Goal: Task Accomplishment & Management: Manage account settings

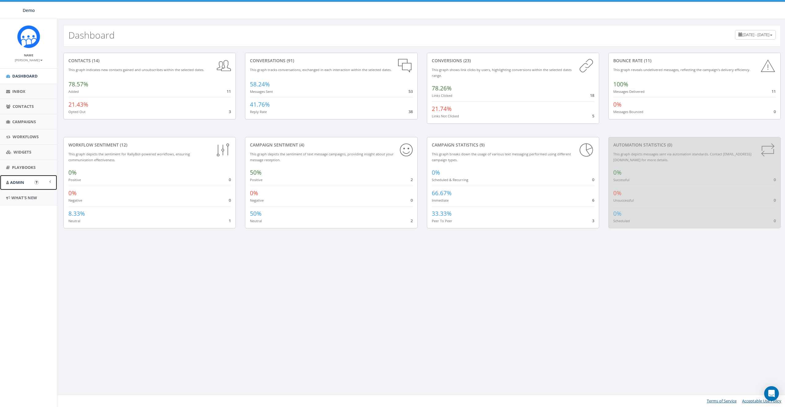
click at [17, 182] on span "Admin" at bounding box center [17, 183] width 14 height 6
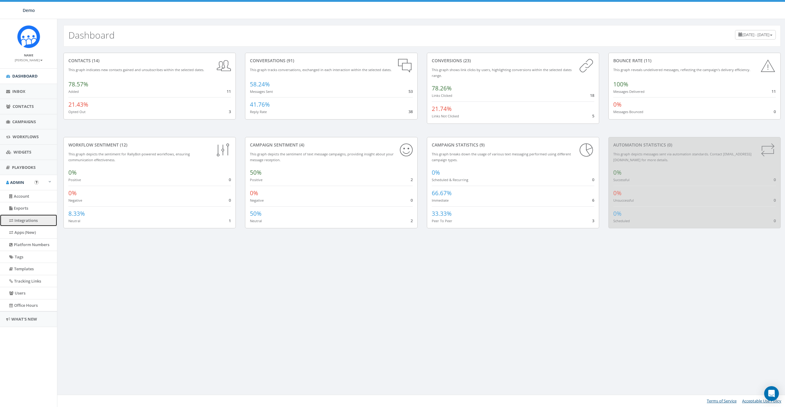
click at [24, 219] on link "Integrations" at bounding box center [28, 221] width 57 height 12
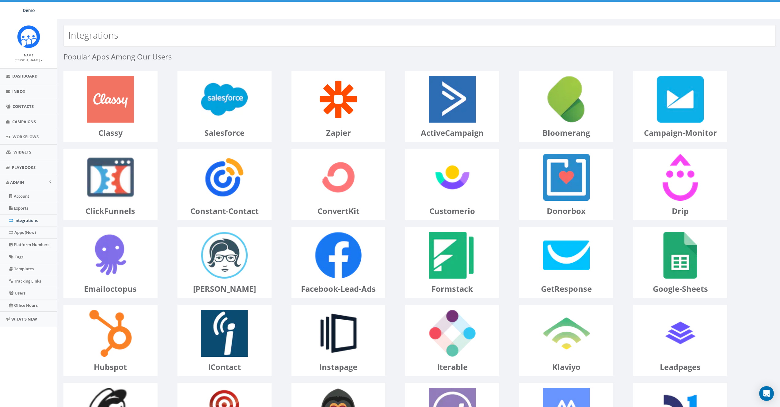
click at [289, 116] on div at bounding box center [420, 106] width 722 height 71
click at [282, 113] on div at bounding box center [420, 106] width 722 height 71
click at [246, 100] on img at bounding box center [225, 99] width 56 height 56
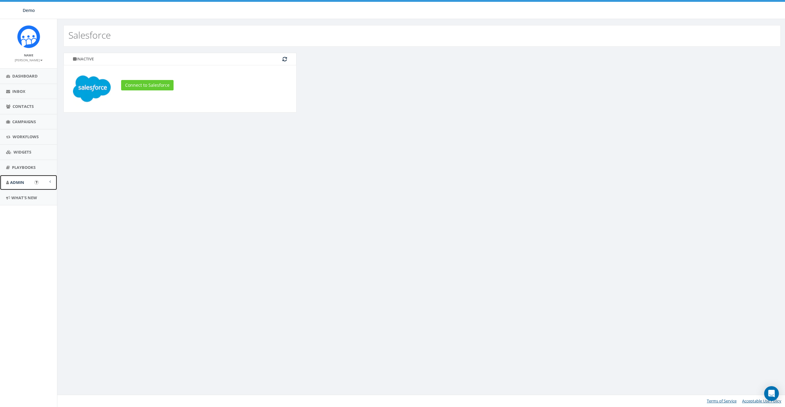
click at [16, 187] on link "Admin" at bounding box center [28, 182] width 57 height 15
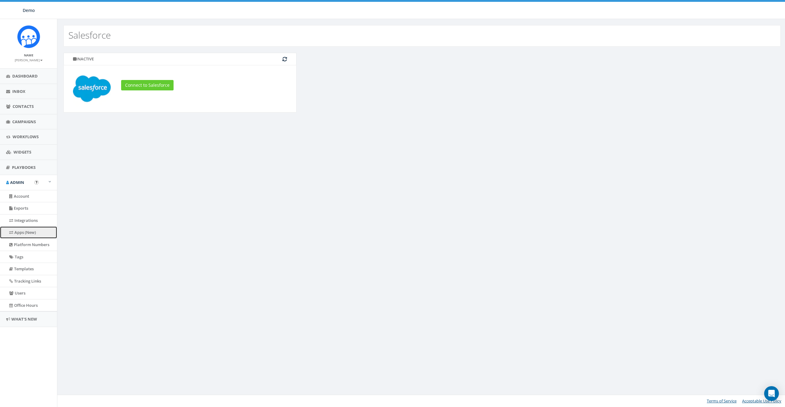
click at [26, 232] on link "Apps (New)" at bounding box center [28, 233] width 57 height 12
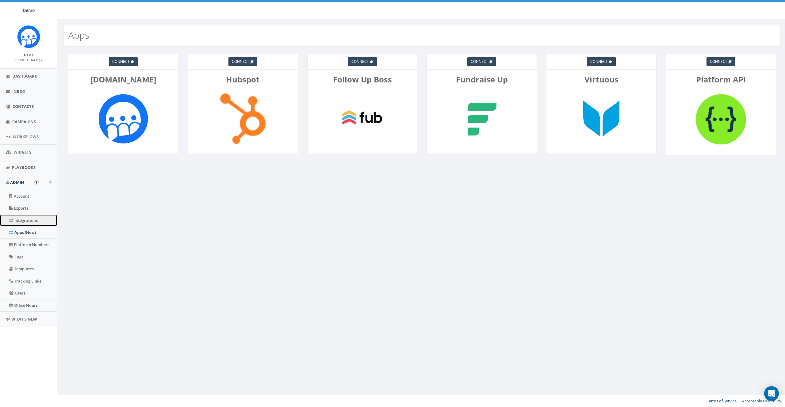
click at [27, 223] on link "Integrations" at bounding box center [28, 221] width 57 height 12
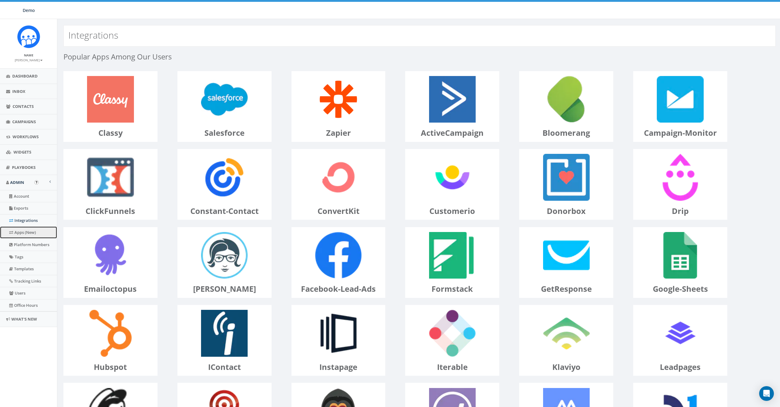
click at [25, 231] on link "Apps (New)" at bounding box center [28, 233] width 57 height 12
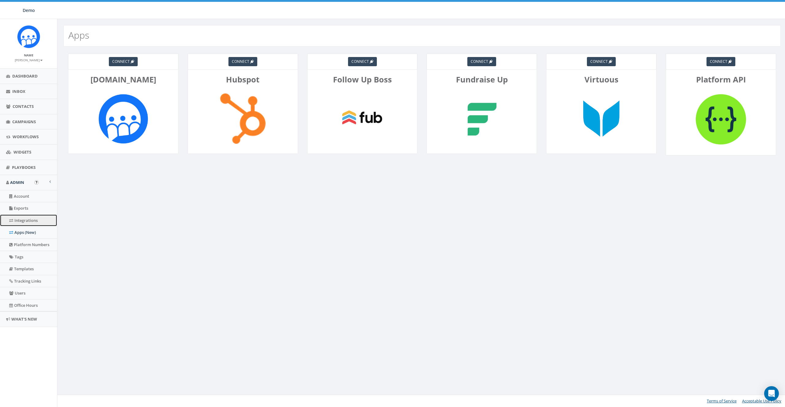
click at [23, 217] on link "Integrations" at bounding box center [28, 221] width 57 height 12
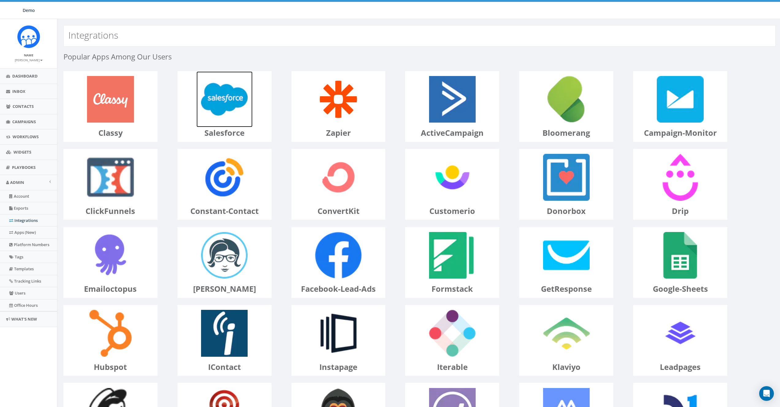
click at [228, 112] on img at bounding box center [225, 99] width 56 height 56
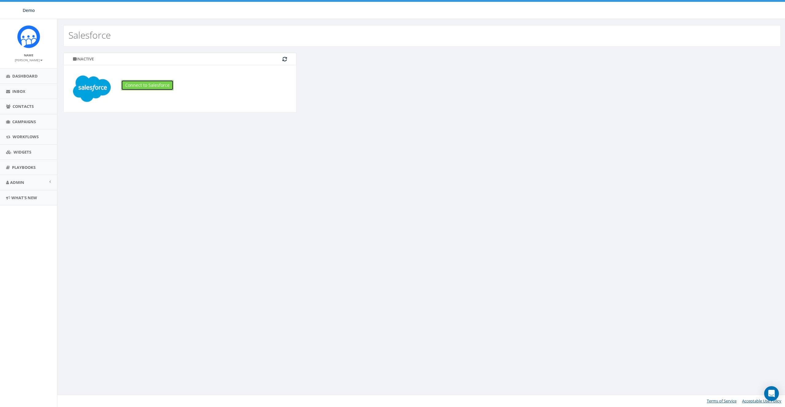
click at [163, 88] on link "Connect to Salesforce" at bounding box center [147, 85] width 52 height 10
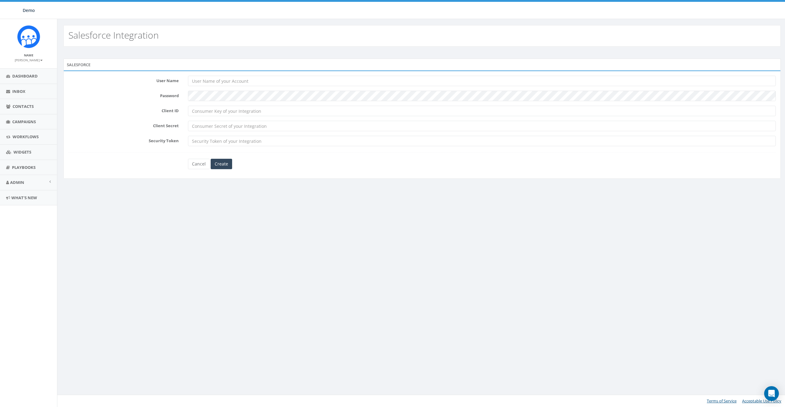
drag, startPoint x: 199, startPoint y: 209, endPoint x: 200, endPoint y: 204, distance: 5.3
click at [199, 209] on div "Salesforce Integration Salesforce User Name Password Client ID Client Secret Se…" at bounding box center [422, 213] width 730 height 388
click at [200, 149] on form "User Name Password Client ID Client Secret Security Token Cancel Create" at bounding box center [421, 123] width 707 height 94
click at [198, 162] on link "Cancel" at bounding box center [199, 164] width 22 height 10
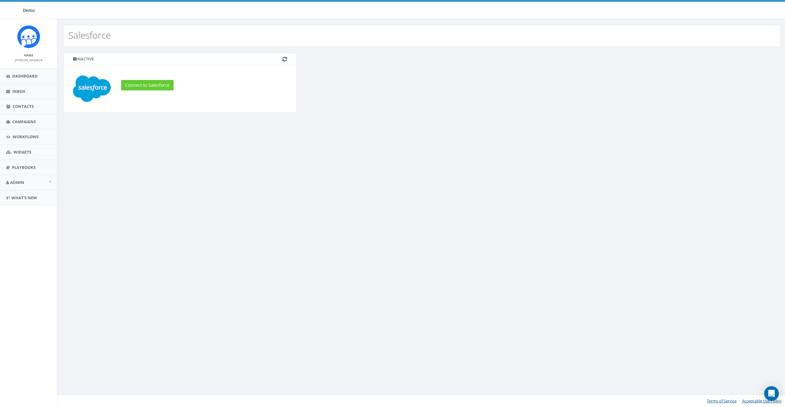
click at [318, 164] on div "Salesforce Inactive Connect to Salesforce Terms of Service Acceptable Use Policy" at bounding box center [422, 213] width 730 height 388
click at [21, 168] on span "Playbooks" at bounding box center [24, 168] width 24 height 6
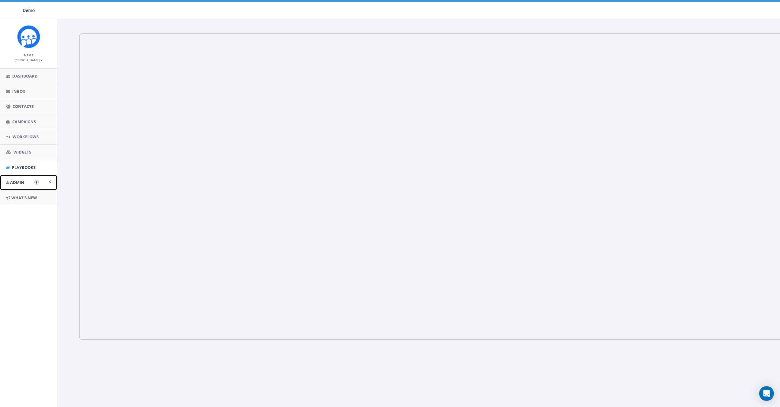
click at [22, 182] on span "Admin" at bounding box center [17, 183] width 14 height 6
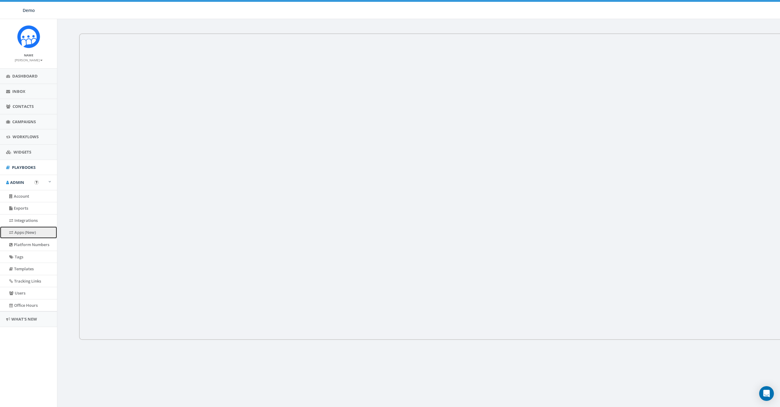
click at [26, 235] on link "Apps (New)" at bounding box center [28, 233] width 57 height 12
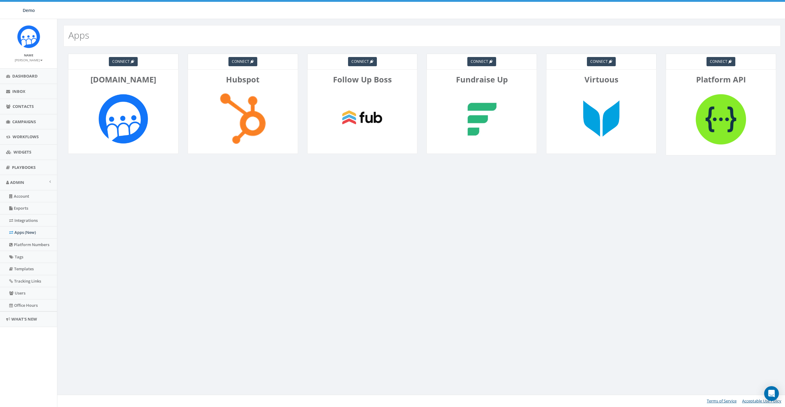
click at [369, 255] on div "Apps connect [DOMAIN_NAME] connect Hubspot connect Follow Up Boss connect Fundr…" at bounding box center [422, 213] width 730 height 388
click at [752, 84] on p "Platform API" at bounding box center [721, 79] width 101 height 11
click at [20, 122] on span "Campaigns" at bounding box center [24, 122] width 24 height 6
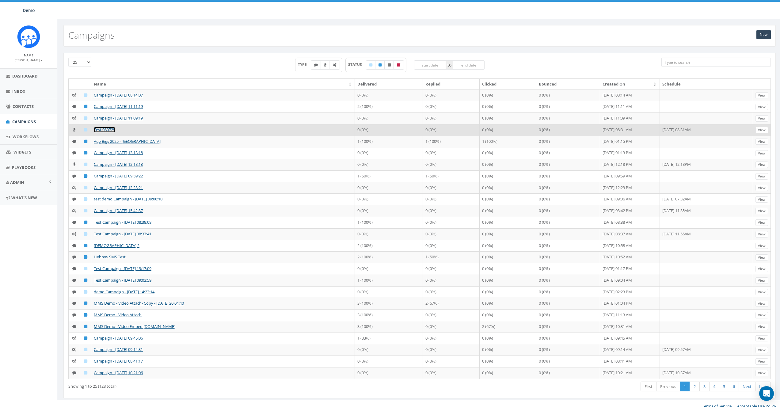
click at [103, 130] on link "Test 080725" at bounding box center [104, 130] width 21 height 6
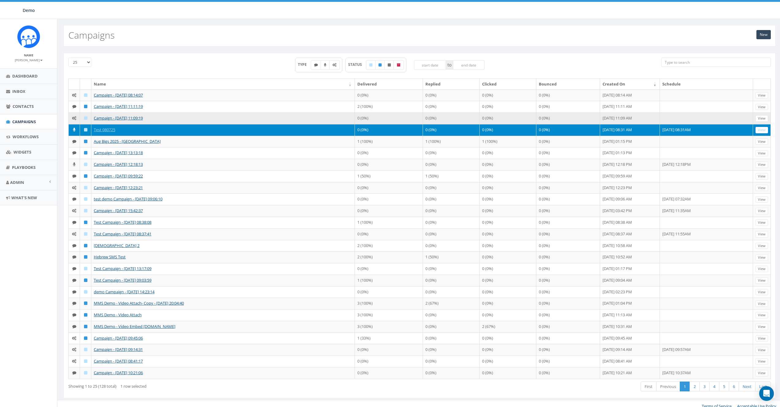
click at [105, 122] on td "Campaign - 08/14/2025, 11:09:19" at bounding box center [223, 119] width 264 height 12
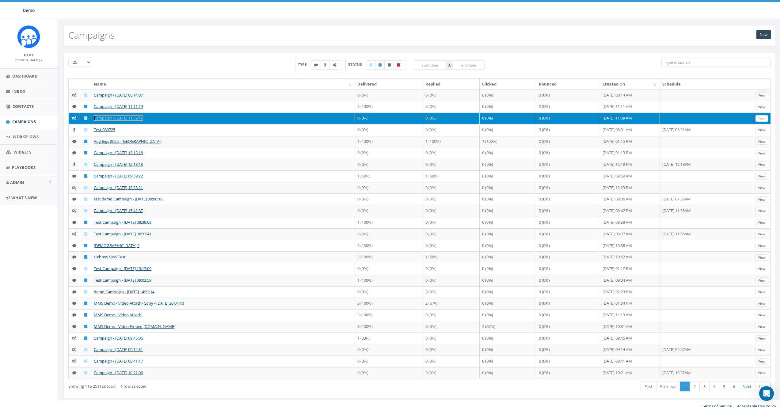
click at [106, 118] on link "Campaign - 08/14/2025, 11:09:19" at bounding box center [118, 118] width 49 height 6
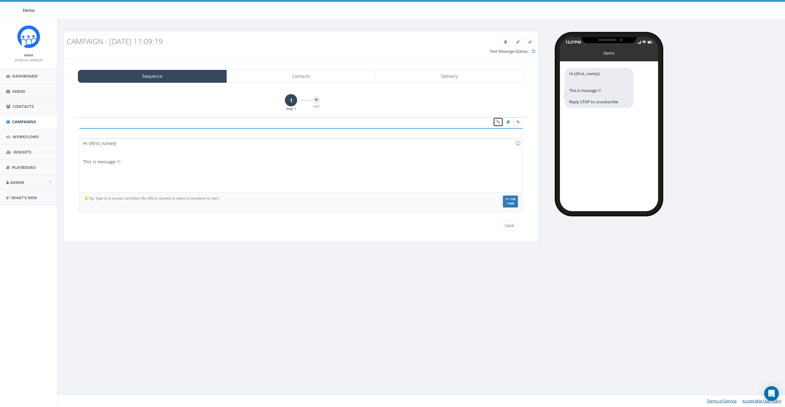
click at [498, 122] on icon at bounding box center [498, 122] width 3 height 4
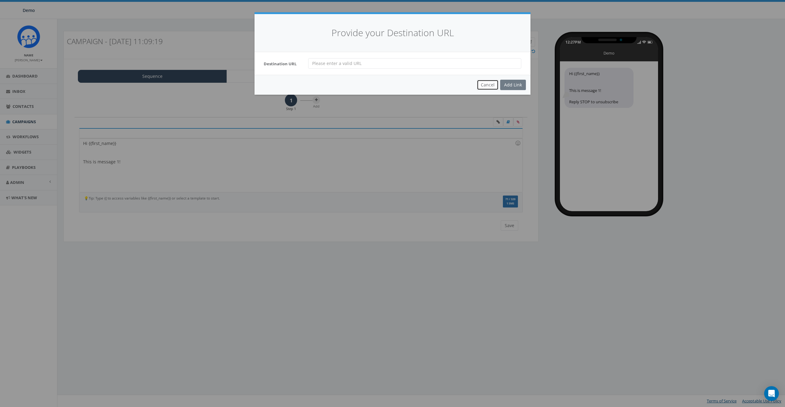
click at [487, 83] on button "Cancel" at bounding box center [488, 85] width 22 height 10
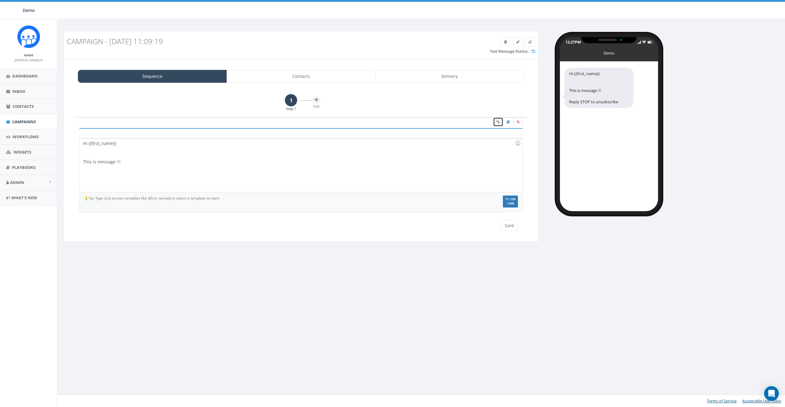
click at [495, 121] on link at bounding box center [498, 121] width 10 height 9
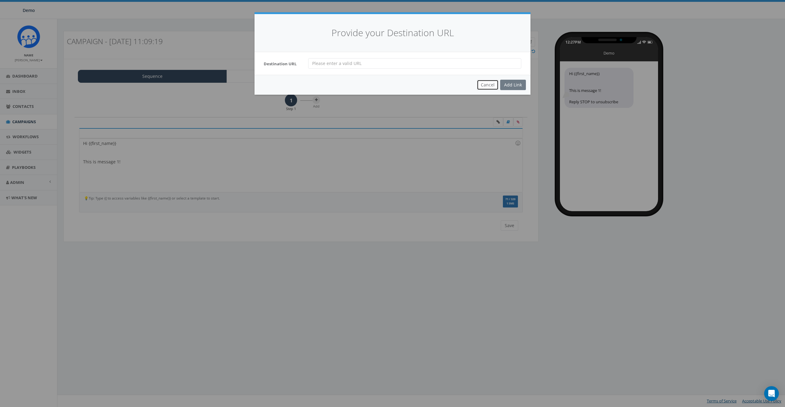
drag, startPoint x: 487, startPoint y: 80, endPoint x: 494, endPoint y: 101, distance: 22.2
click at [487, 80] on button "Cancel" at bounding box center [488, 85] width 22 height 10
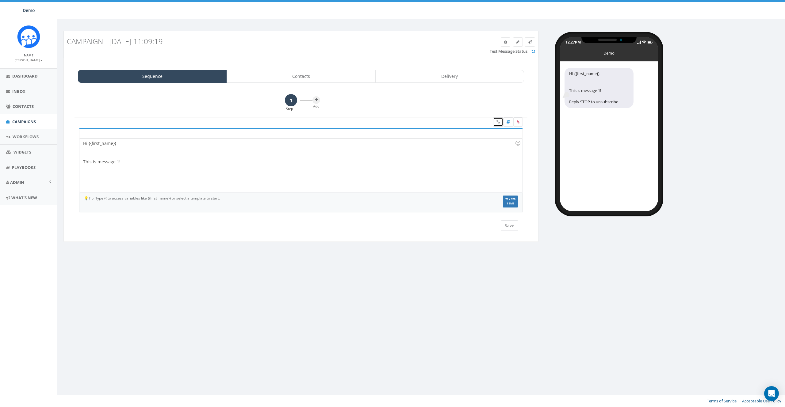
click at [496, 118] on link at bounding box center [498, 121] width 10 height 9
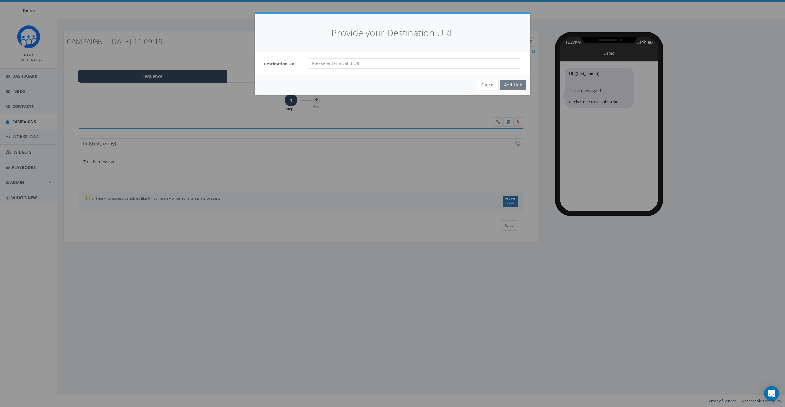
click at [352, 83] on div "Cancel Add Link" at bounding box center [393, 85] width 276 height 20
click at [486, 82] on button "Cancel" at bounding box center [488, 85] width 22 height 10
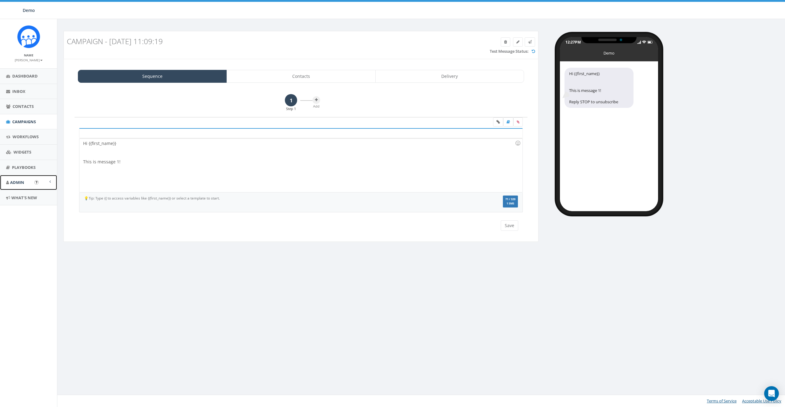
click at [17, 179] on link "Admin" at bounding box center [28, 182] width 57 height 15
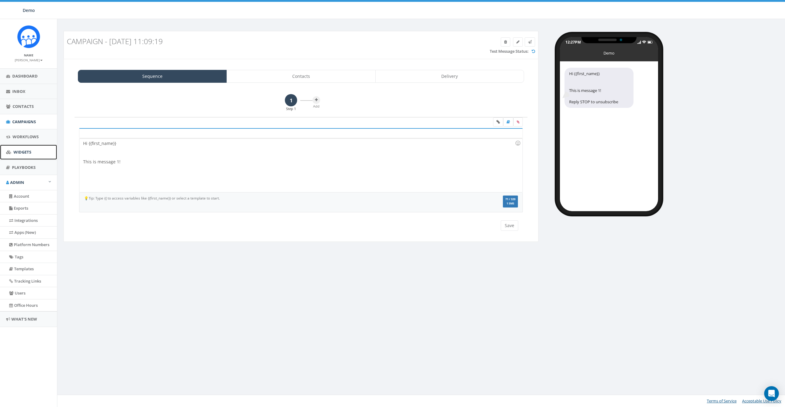
click at [18, 151] on span "Widgets" at bounding box center [22, 152] width 18 height 6
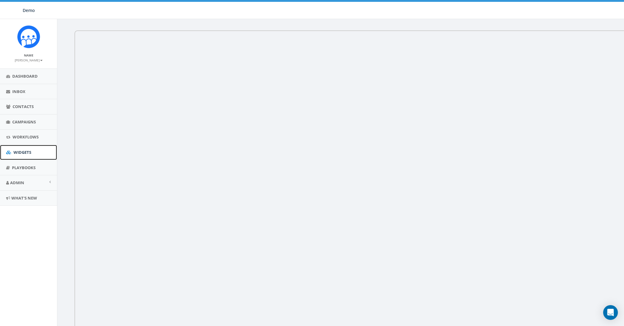
click at [24, 152] on span "Widgets" at bounding box center [22, 152] width 18 height 6
click at [17, 151] on span "Widgets" at bounding box center [22, 152] width 18 height 6
click at [20, 149] on span "Widgets" at bounding box center [22, 152] width 18 height 6
click at [19, 151] on span "Widgets" at bounding box center [22, 152] width 18 height 6
click at [19, 71] on link "Dashboard" at bounding box center [28, 76] width 57 height 15
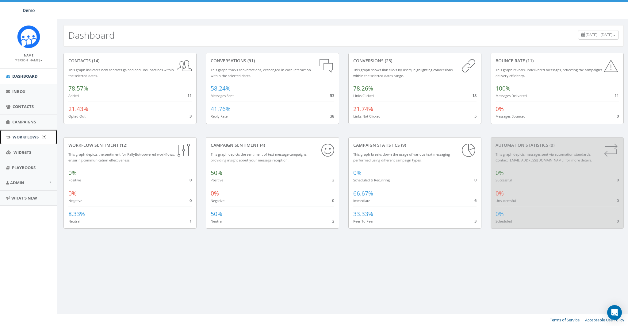
click at [18, 137] on span "Workflows" at bounding box center [26, 137] width 26 height 6
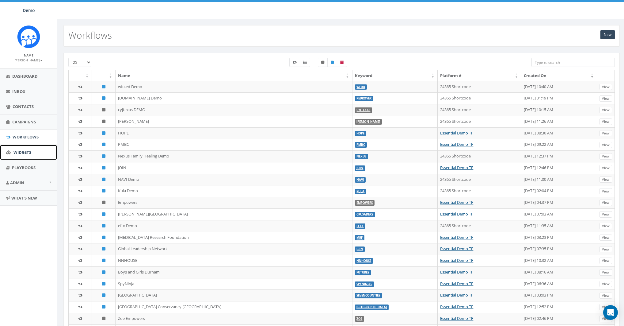
click at [16, 151] on span "Widgets" at bounding box center [22, 152] width 18 height 6
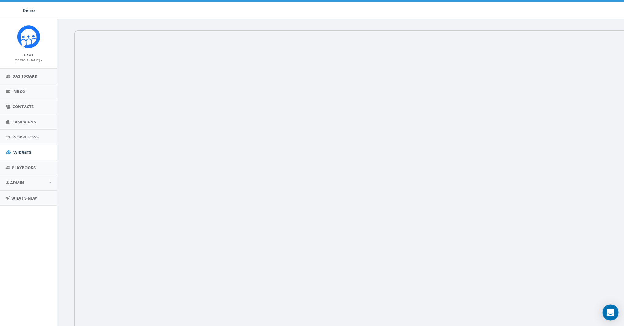
click at [611, 313] on icon "Open Intercom Messenger" at bounding box center [610, 312] width 7 height 8
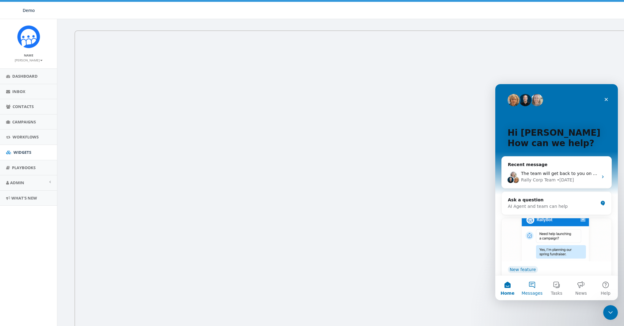
click at [532, 284] on button "Messages" at bounding box center [532, 287] width 25 height 25
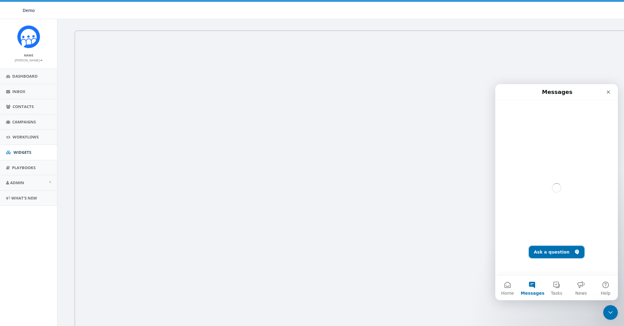
click at [550, 247] on button "Ask a question" at bounding box center [557, 252] width 56 height 12
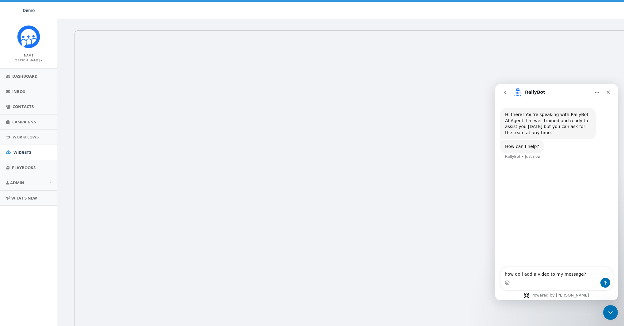
type textarea "how do i add a video to my message?"
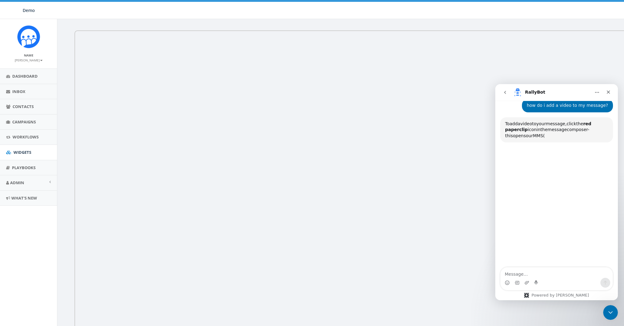
scroll to position [59, 0]
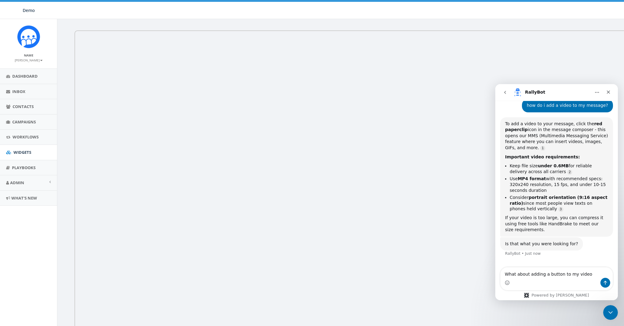
type textarea "What about adding a button to my video?"
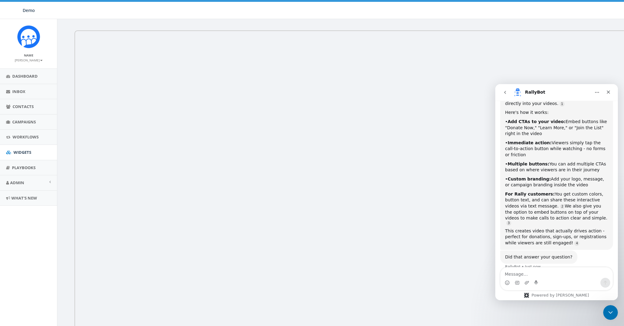
scroll to position [254, 0]
type textarea "What are the si"
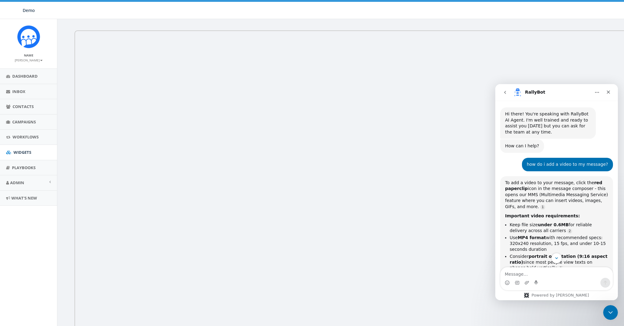
click at [504, 94] on icon "go back" at bounding box center [505, 92] width 5 height 5
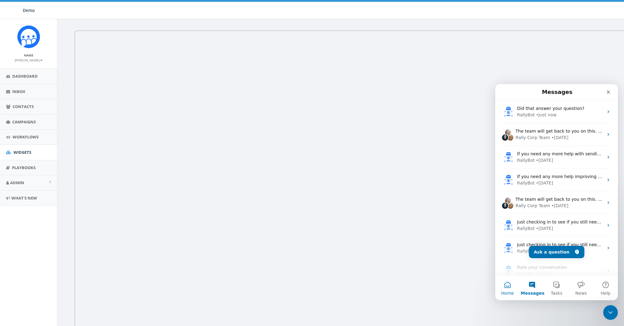
click at [508, 286] on button "Home" at bounding box center [508, 287] width 25 height 25
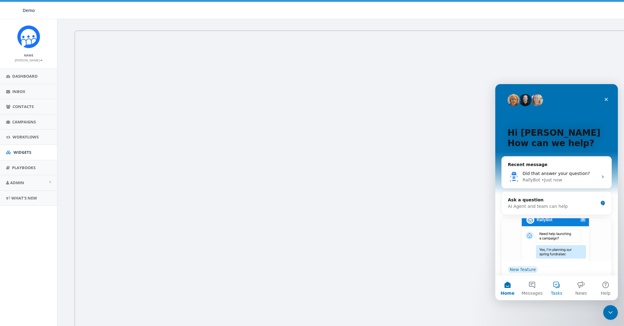
click at [547, 290] on button "Tasks" at bounding box center [557, 287] width 25 height 25
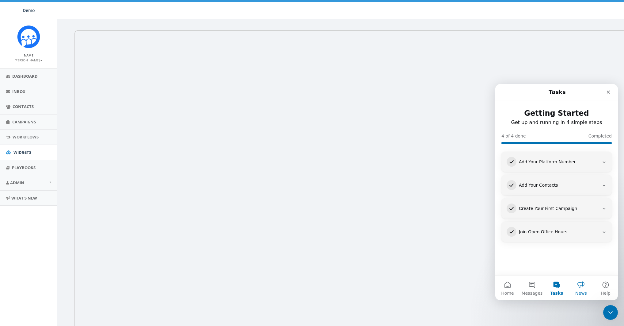
click at [574, 281] on button "News" at bounding box center [581, 287] width 25 height 25
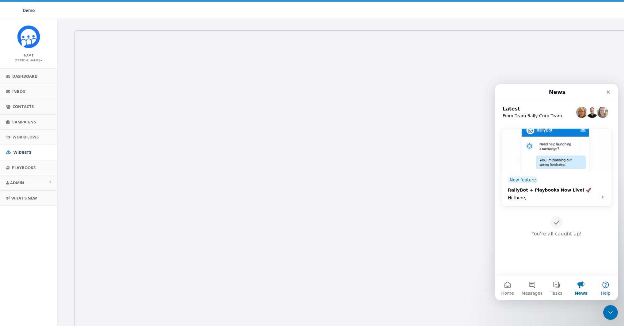
click at [604, 285] on button "Help" at bounding box center [606, 287] width 25 height 25
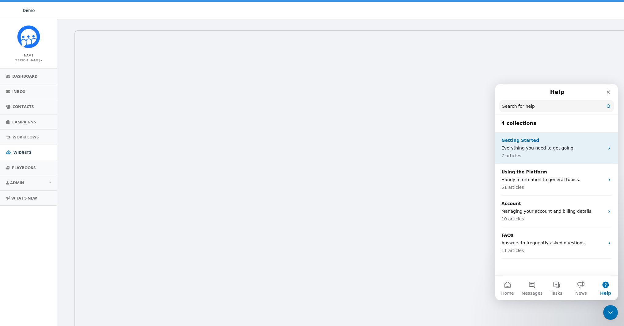
click at [515, 140] on p "Getting Started" at bounding box center [553, 140] width 103 height 6
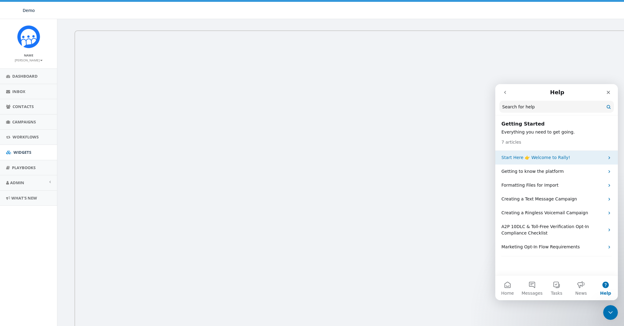
click at [551, 159] on p "Start Here 👉 Welcome to Rally!" at bounding box center [553, 157] width 103 height 6
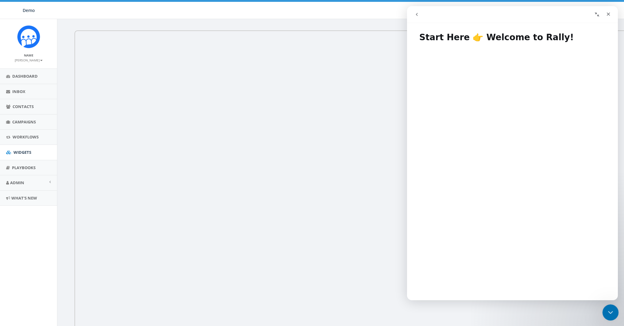
click at [612, 312] on icon "Close Intercom Messenger" at bounding box center [609, 311] width 7 height 7
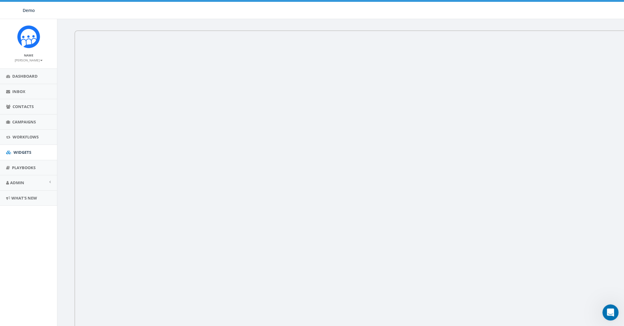
click at [613, 312] on icon "Open Intercom Messenger" at bounding box center [610, 311] width 10 height 10
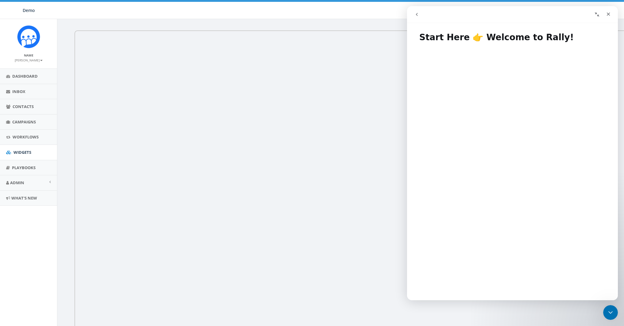
click at [416, 11] on button "go back" at bounding box center [417, 15] width 12 height 12
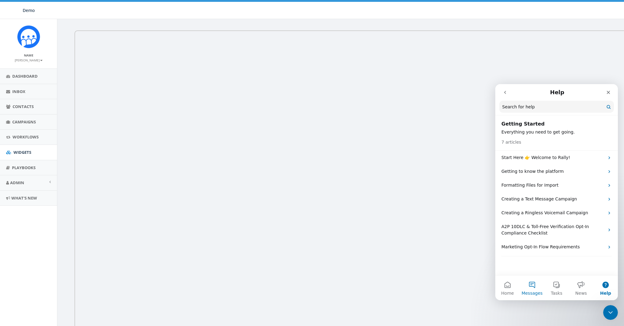
click at [534, 286] on button "Messages" at bounding box center [532, 287] width 25 height 25
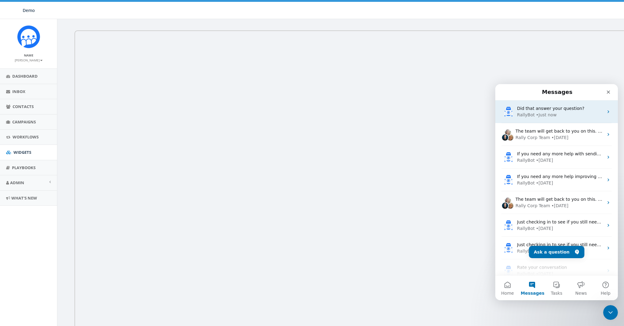
click at [532, 109] on span "Did that answer your question?" at bounding box center [550, 108] width 67 height 5
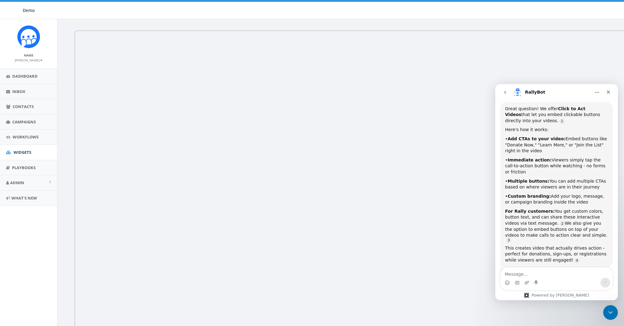
scroll to position [254, 0]
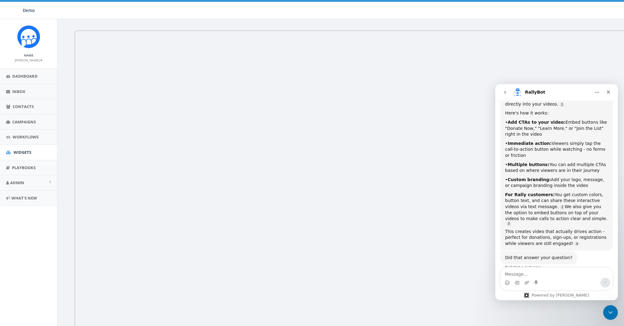
click at [538, 275] on textarea "Message…" at bounding box center [557, 272] width 112 height 10
click at [529, 274] on textarea "What shouldi saw in my video?" at bounding box center [557, 272] width 112 height 10
type textarea "What should saw in my video?"
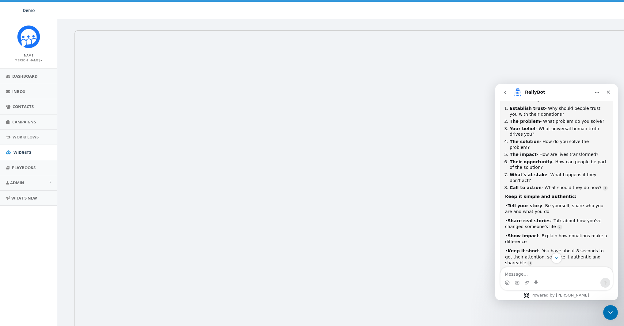
scroll to position [464, 0]
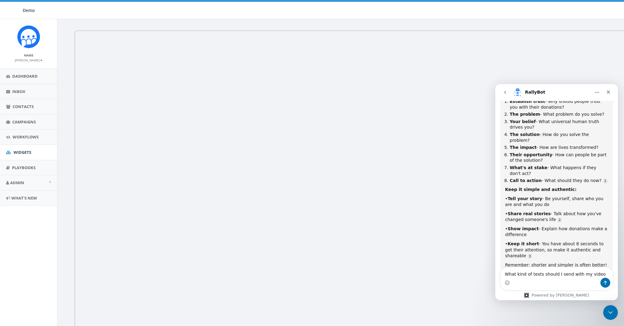
type textarea "What kind of texts should I send with my video?"
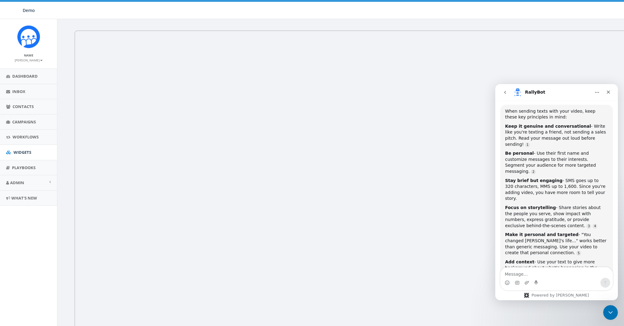
scroll to position [680, 0]
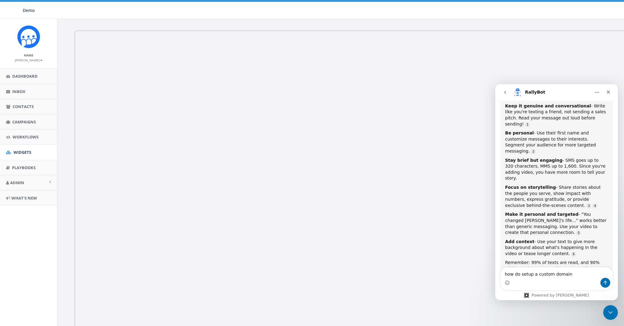
type textarea "how do setup a custom domain?"
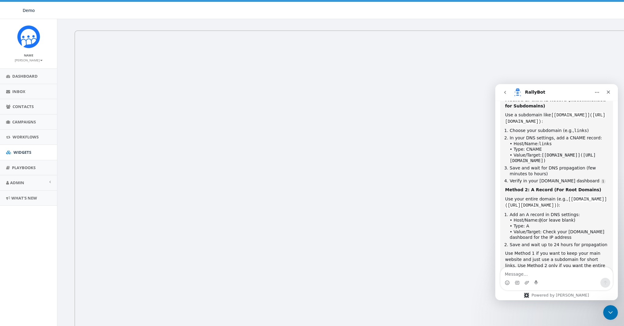
scroll to position [934, 0]
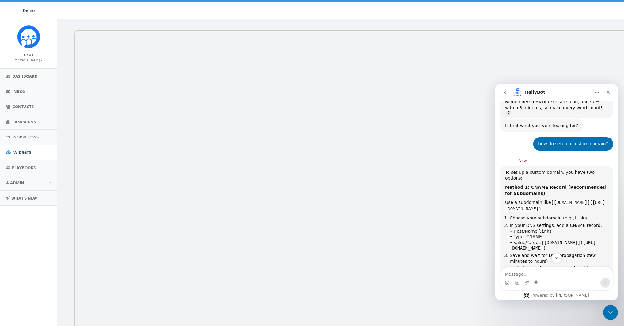
click at [508, 94] on button "go back" at bounding box center [506, 92] width 12 height 12
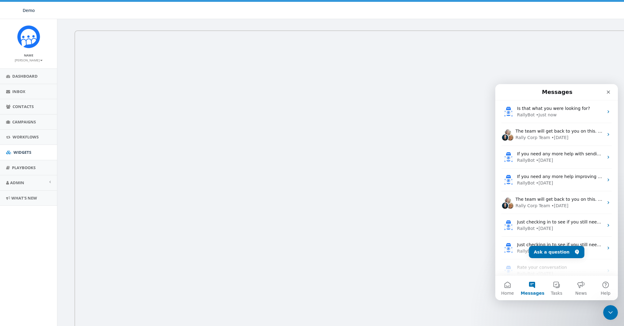
scroll to position [841, 0]
click at [526, 286] on button "Messages" at bounding box center [532, 287] width 25 height 25
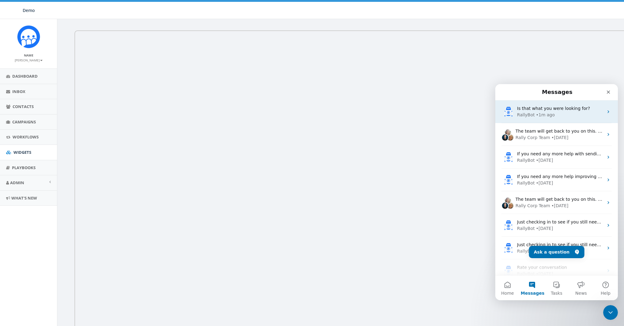
click at [584, 111] on div "Is that what you were looking for?" at bounding box center [560, 108] width 86 height 6
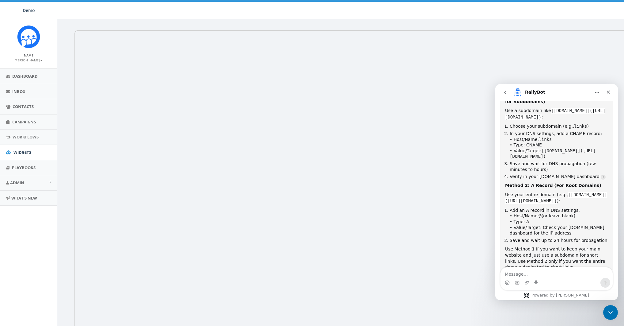
scroll to position [923, 0]
click at [615, 311] on div "Close Intercom Messenger" at bounding box center [610, 311] width 15 height 15
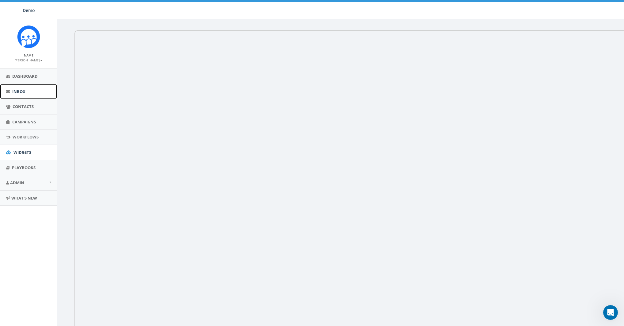
click at [14, 95] on link "Inbox" at bounding box center [28, 91] width 57 height 15
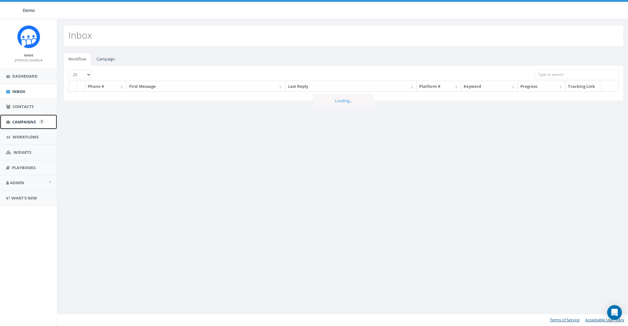
click at [17, 120] on span "Campaigns" at bounding box center [24, 122] width 24 height 6
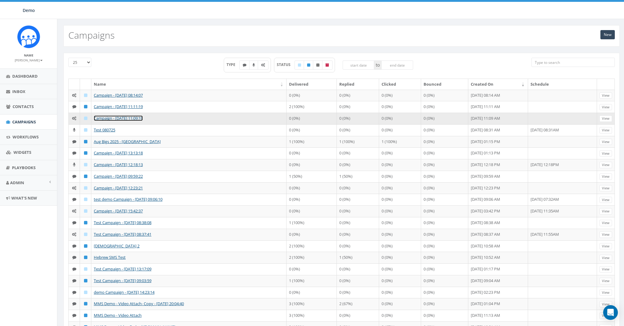
click at [106, 119] on link "Campaign - [DATE] 11:09:19" at bounding box center [118, 118] width 49 height 6
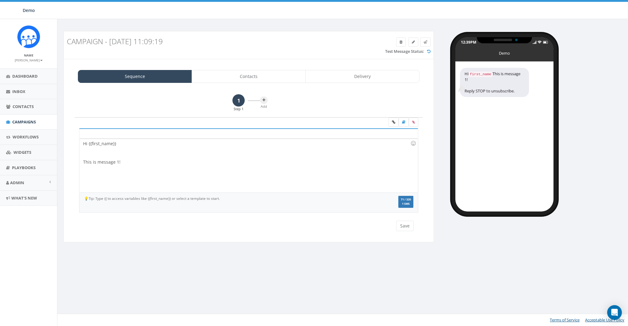
click at [277, 259] on div "Campaign - 08/14/2025, 11:09:19 Test Message Status: Sequence Contacts Delivery…" at bounding box center [343, 172] width 573 height 307
click at [20, 75] on span "Dashboard" at bounding box center [24, 76] width 25 height 6
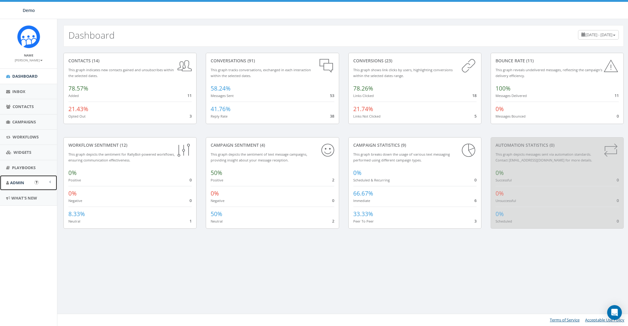
click at [17, 180] on span "Admin" at bounding box center [17, 183] width 14 height 6
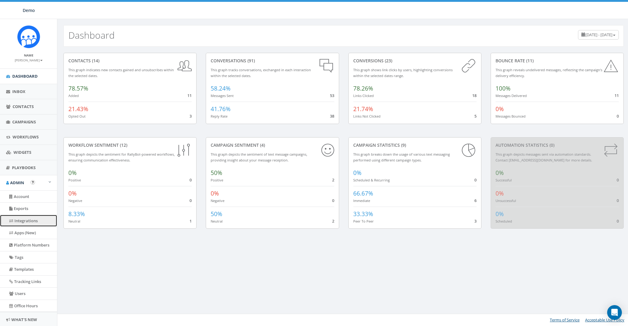
click at [21, 223] on link "Integrations" at bounding box center [28, 221] width 57 height 12
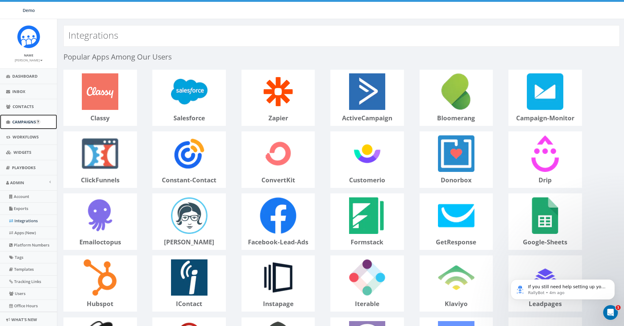
click at [21, 125] on link "Campaigns" at bounding box center [28, 121] width 57 height 15
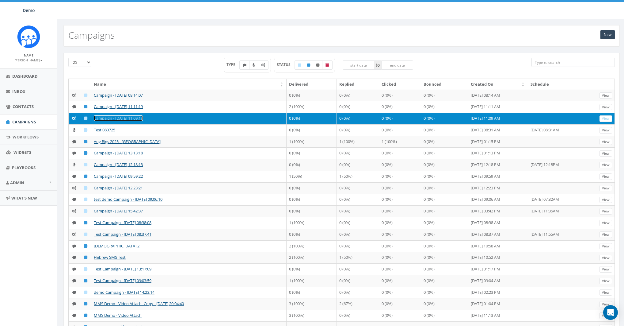
click at [124, 118] on link "Campaign - [DATE] 11:09:19" at bounding box center [118, 118] width 49 height 6
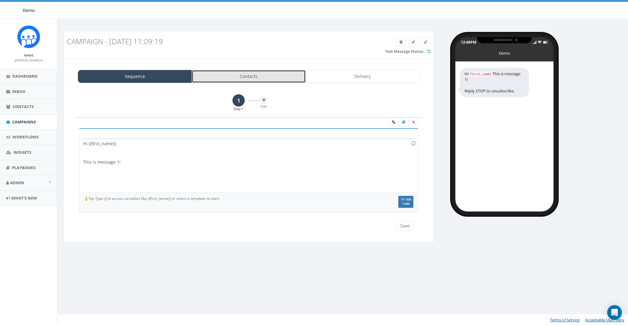
click at [260, 74] on link "Contacts" at bounding box center [249, 76] width 114 height 13
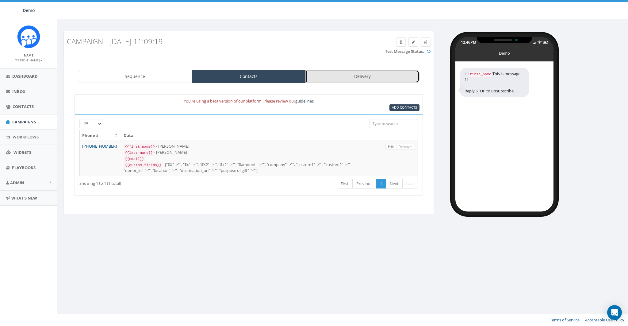
click at [360, 75] on link "Delivery" at bounding box center [362, 76] width 114 height 13
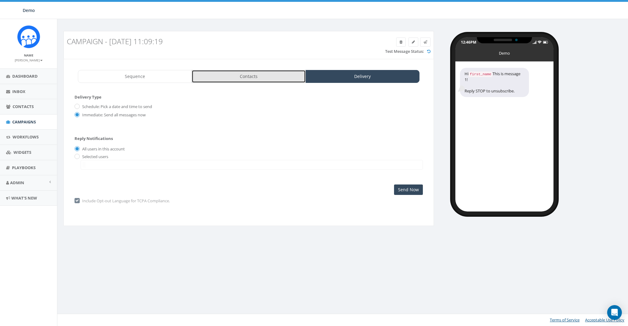
click at [268, 74] on link "Contacts" at bounding box center [249, 76] width 114 height 13
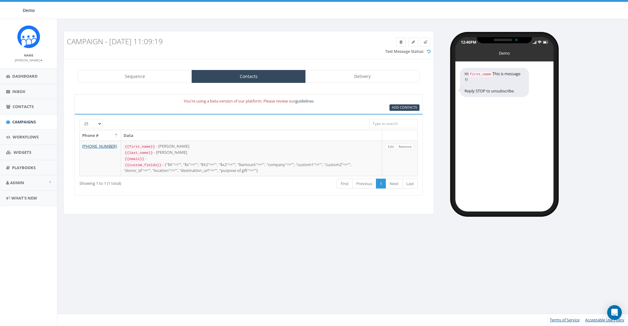
click at [394, 103] on div "You're using a beta version of our platform. Please review our guidelines" at bounding box center [248, 101] width 351 height 7
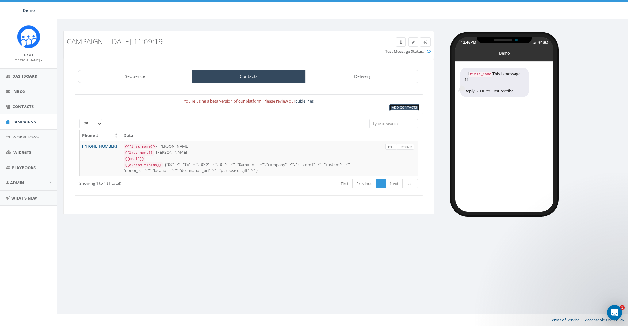
click at [395, 105] on span "Add Contacts" at bounding box center [404, 107] width 25 height 5
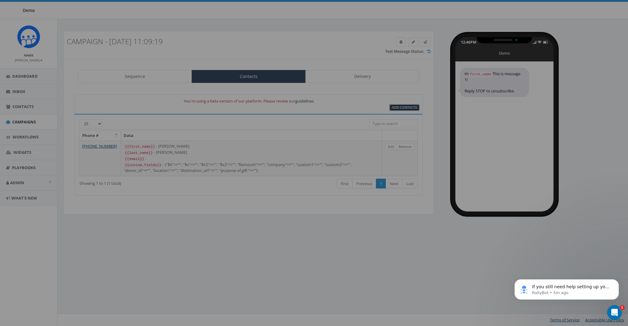
select select "is on or after"
type input "Jul 31 2025"
select select "contains"
select select
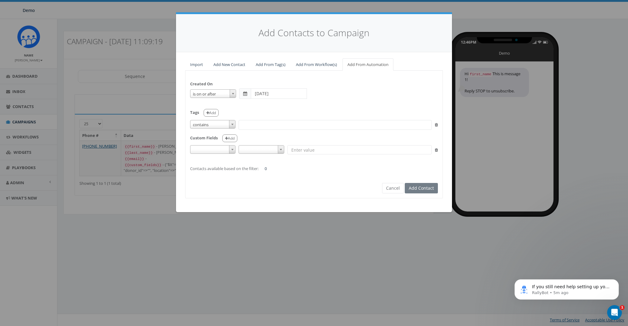
select select
type input "demo"
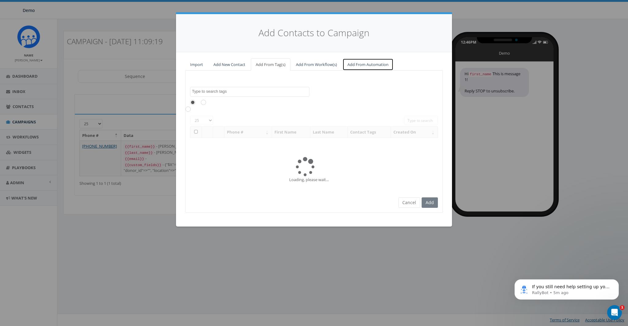
click at [364, 64] on link "Add From Automation" at bounding box center [368, 64] width 51 height 13
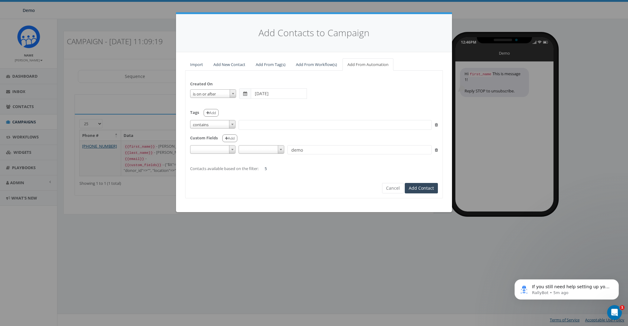
click at [218, 150] on span at bounding box center [212, 149] width 45 height 9
select select "auto_total_donation_amount"
click at [259, 149] on span "is greater than" at bounding box center [262, 149] width 45 height 9
click at [296, 147] on input "demo" at bounding box center [360, 149] width 144 height 9
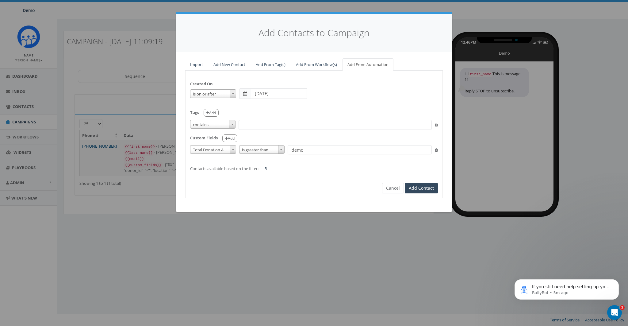
click at [316, 149] on input "demo" at bounding box center [360, 149] width 144 height 9
type input "250"
click at [249, 107] on div "Tags Add" at bounding box center [314, 110] width 248 height 13
click at [436, 125] on icon at bounding box center [436, 125] width 3 height 4
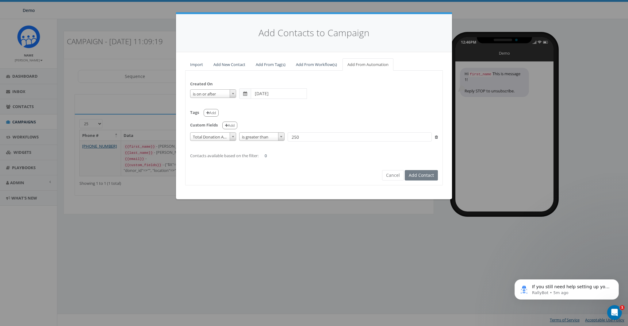
click at [437, 136] on icon at bounding box center [436, 137] width 3 height 4
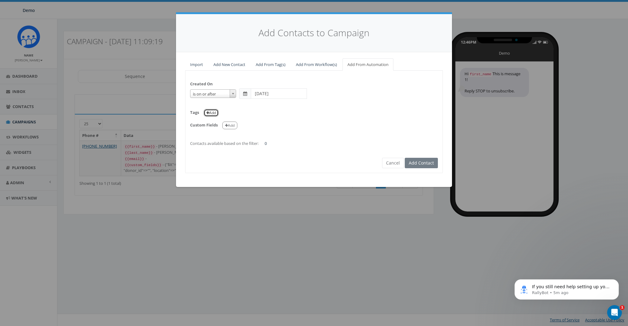
click at [212, 112] on button "Add" at bounding box center [211, 113] width 15 height 8
select select
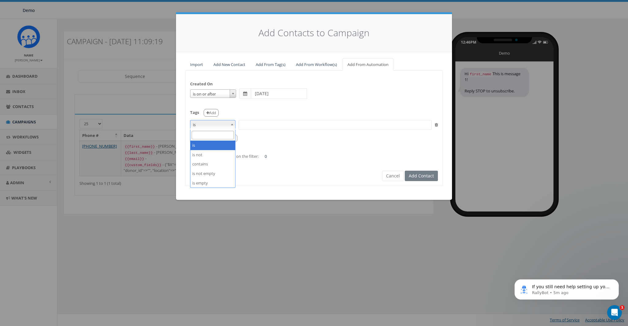
click at [220, 125] on span "is" at bounding box center [212, 124] width 45 height 9
select select "contains"
click at [257, 124] on span at bounding box center [335, 125] width 193 height 10
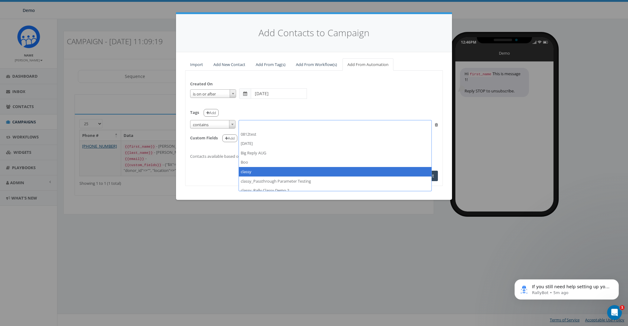
select select "classy"
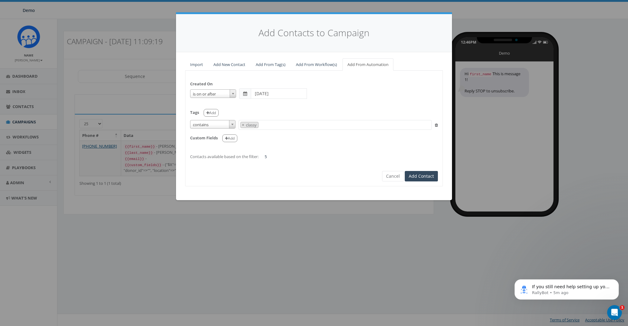
scroll to position [24, 0]
click at [220, 170] on form "Created On is is on or before is on or after is before is after is not is on or…" at bounding box center [314, 122] width 248 height 95
drag, startPoint x: 273, startPoint y: 157, endPoint x: 280, endPoint y: 159, distance: 7.8
click at [190, 154] on div "Created On is is on or before is on or after is before is after is not is on or…" at bounding box center [314, 117] width 257 height 84
click at [293, 160] on form "Created On is is on or before is on or after is before is after is not is on or…" at bounding box center [314, 122] width 248 height 95
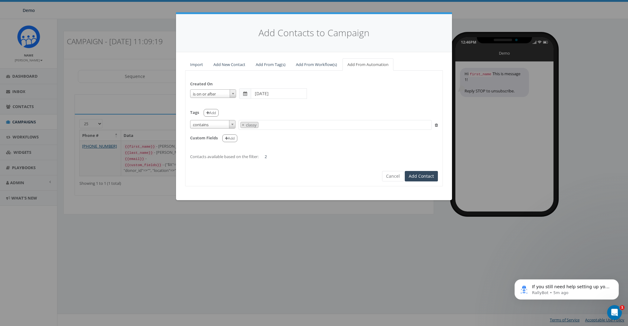
click at [233, 125] on b at bounding box center [232, 125] width 2 height 2
click at [304, 171] on div "Created On is is on or before is on or after is before is after is not is on or…" at bounding box center [314, 128] width 258 height 115
click at [215, 121] on span "contains" at bounding box center [212, 124] width 45 height 9
click at [229, 138] on button "Add" at bounding box center [229, 138] width 15 height 8
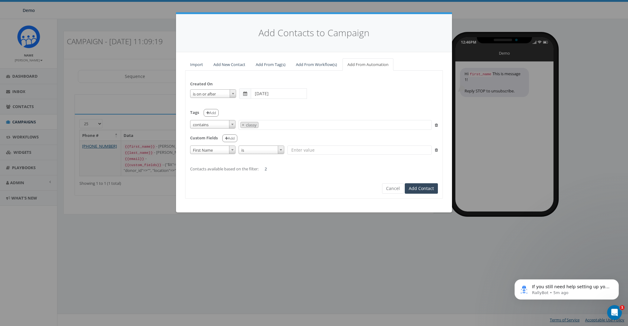
click at [229, 151] on span "First Name" at bounding box center [212, 150] width 45 height 9
click at [291, 201] on div "Import Add New Contact Add From Tag(s) Add From Workflow(s) Add From Automation…" at bounding box center [314, 132] width 276 height 160
click at [219, 146] on span "First Name" at bounding box center [212, 150] width 45 height 9
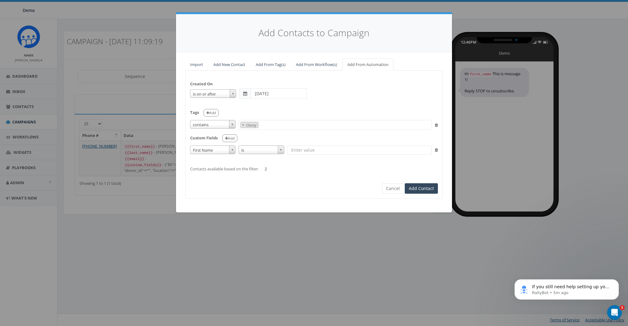
click at [212, 128] on span "contains" at bounding box center [212, 124] width 45 height 9
click at [285, 178] on form "Created On is is on or before is on or after is before is after is not is on or…" at bounding box center [314, 129] width 248 height 108
click at [215, 144] on div "Created On is is on or before is on or after is before is after is not is on or…" at bounding box center [314, 123] width 257 height 96
click at [214, 148] on span "First Name" at bounding box center [212, 150] width 45 height 9
click at [272, 194] on div "Created On is is on or before is on or after is before is after is not is on or…" at bounding box center [314, 135] width 258 height 128
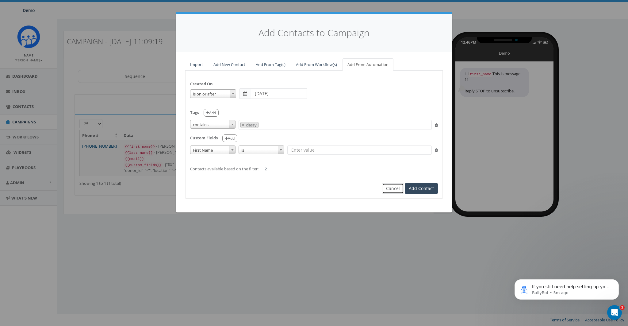
click at [395, 190] on button "Cancel" at bounding box center [393, 188] width 22 height 10
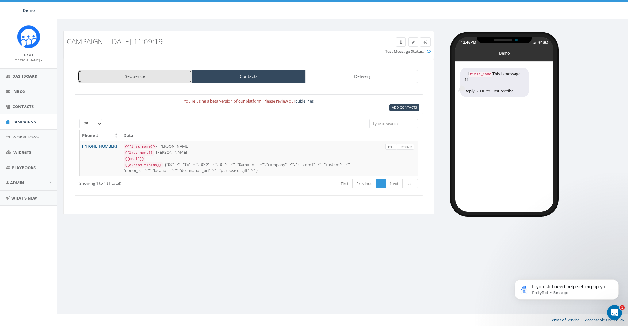
click at [154, 77] on link "Sequence" at bounding box center [135, 76] width 114 height 13
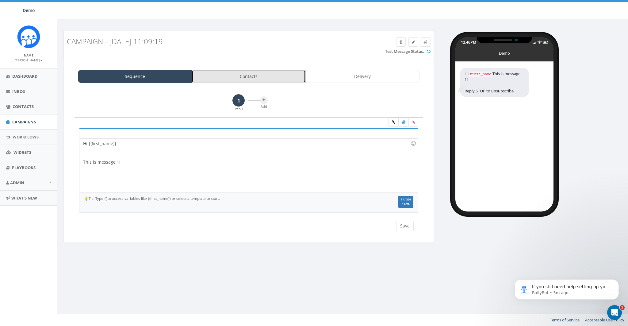
click at [216, 72] on link "Contacts" at bounding box center [249, 76] width 114 height 13
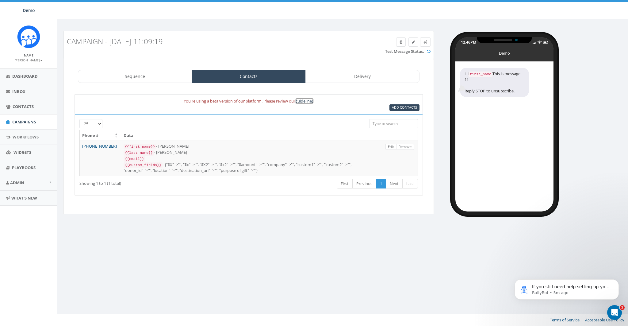
click at [306, 98] on link "guidelines" at bounding box center [304, 101] width 18 height 6
click at [17, 183] on span "Admin" at bounding box center [17, 183] width 14 height 6
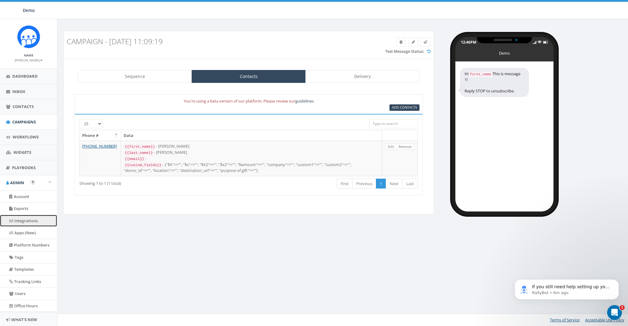
click at [25, 219] on link "Integrations" at bounding box center [28, 221] width 57 height 12
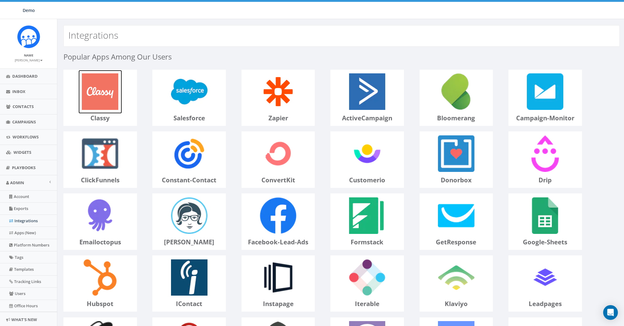
click at [109, 102] on img at bounding box center [101, 92] width 44 height 44
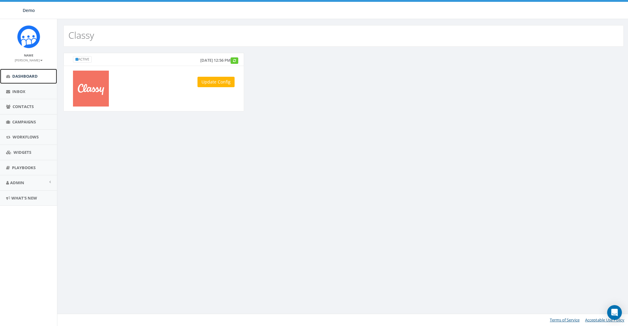
click at [12, 74] on link "Dashboard" at bounding box center [28, 76] width 57 height 15
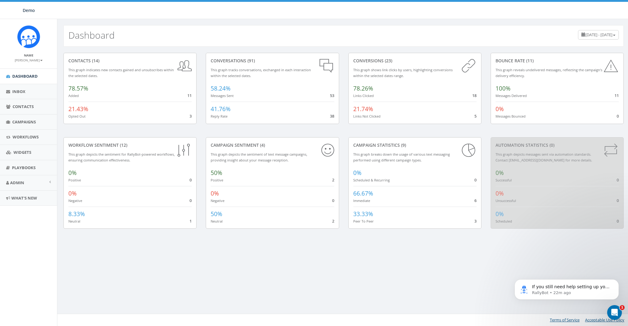
click at [33, 64] on div "Name [PERSON_NAME] Profile Sign Out" at bounding box center [28, 43] width 57 height 49
click at [32, 62] on small "[PERSON_NAME]" at bounding box center [29, 60] width 28 height 4
click at [32, 78] on link "Sign Out" at bounding box center [30, 77] width 48 height 8
